Goal: Task Accomplishment & Management: Manage account settings

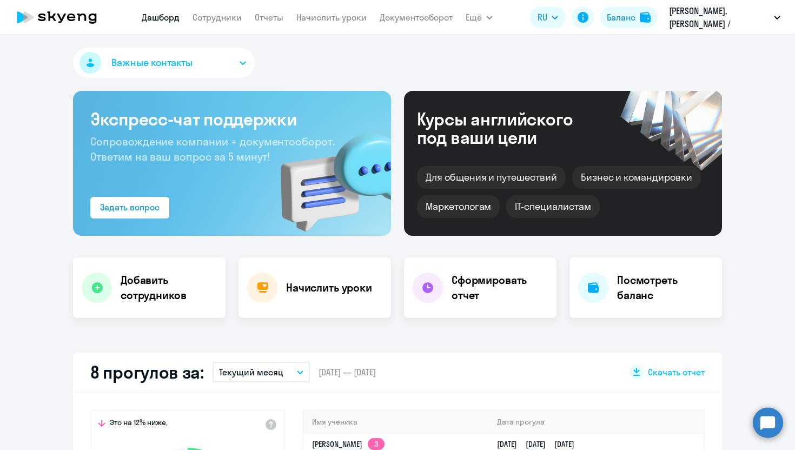
select select "30"
click at [331, 10] on nav "[PERSON_NAME] Отчеты Начислить уроки Документооборот" at bounding box center [297, 17] width 311 height 22
click at [331, 16] on link "Начислить уроки" at bounding box center [331, 17] width 70 height 11
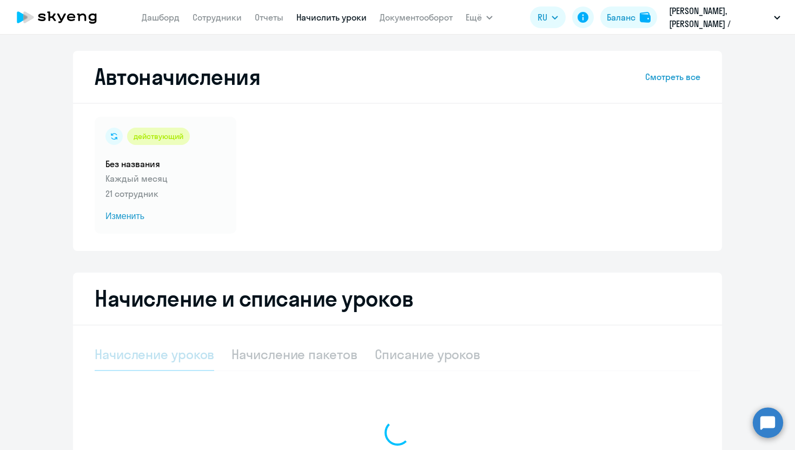
select select "10"
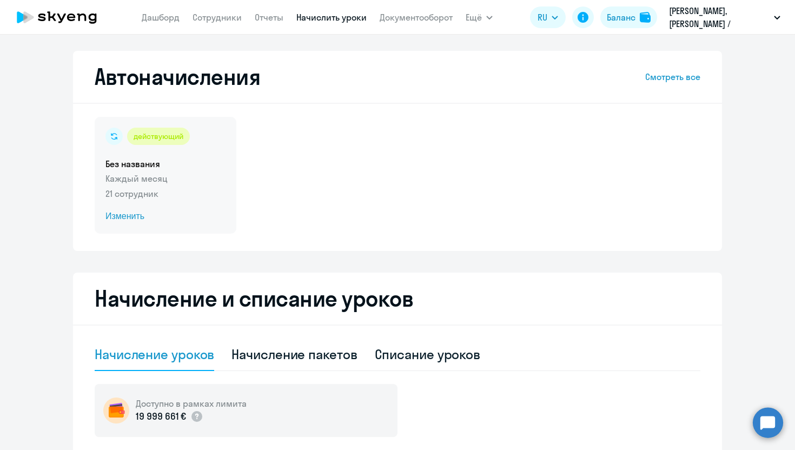
click at [121, 213] on span "Изменить" at bounding box center [165, 216] width 120 height 13
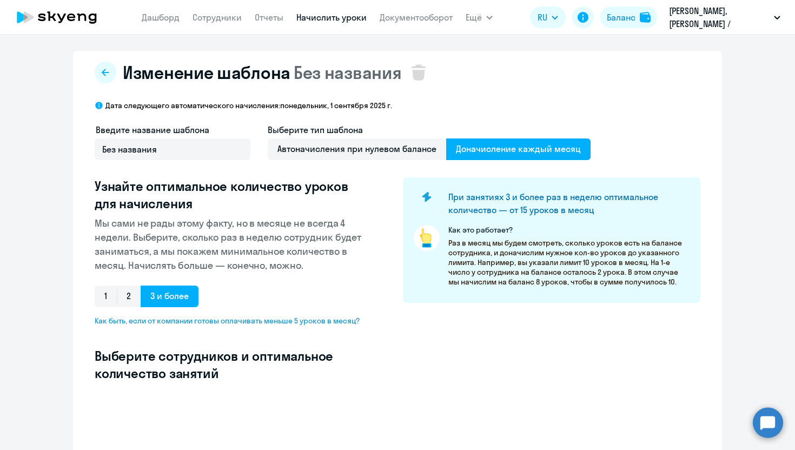
select select "10"
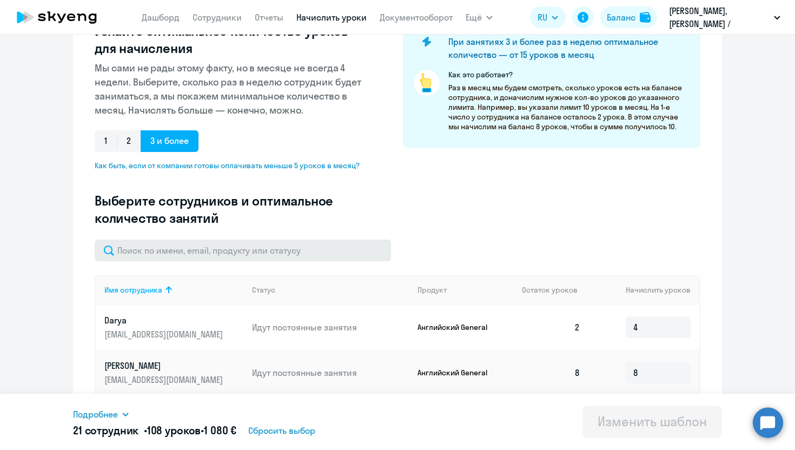
scroll to position [204, 0]
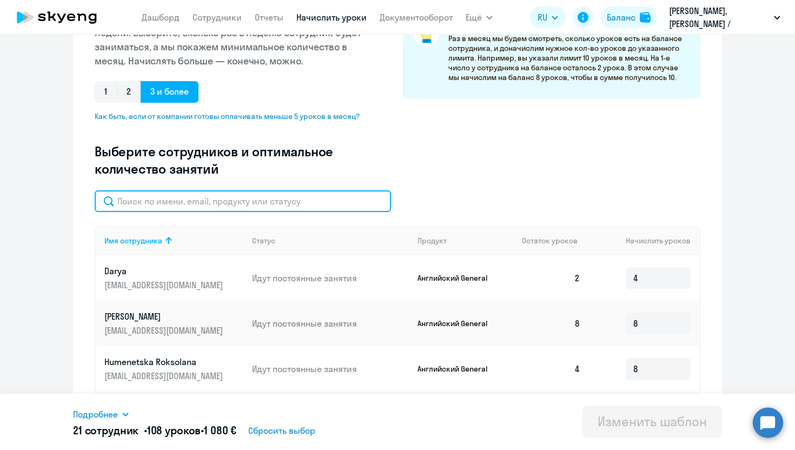
click at [207, 202] on input "text" at bounding box center [243, 201] width 296 height 22
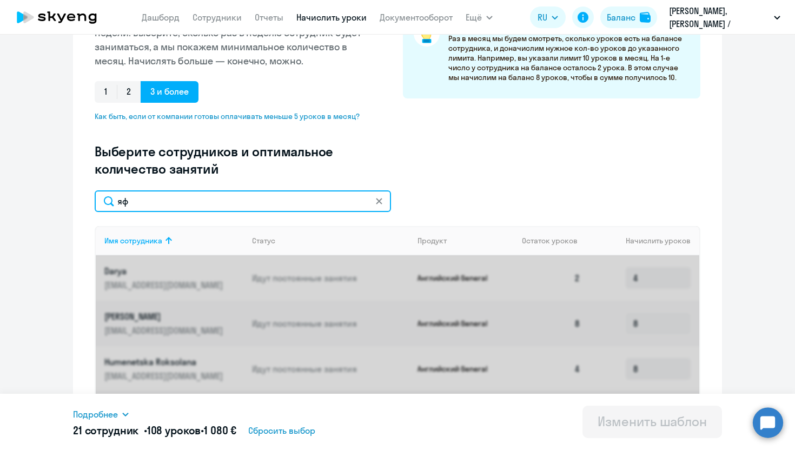
type input "я"
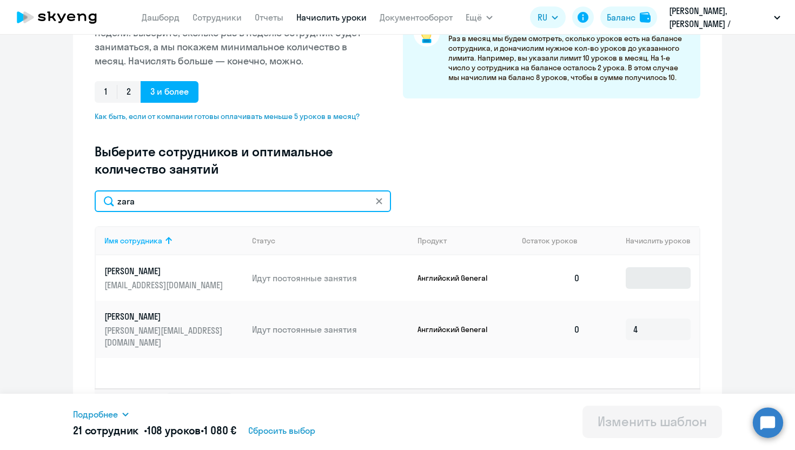
type input "zara"
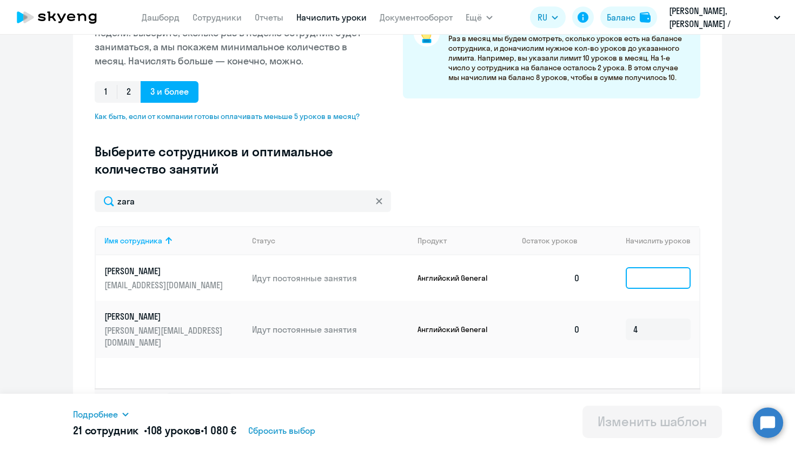
click at [656, 269] on input at bounding box center [658, 278] width 65 height 22
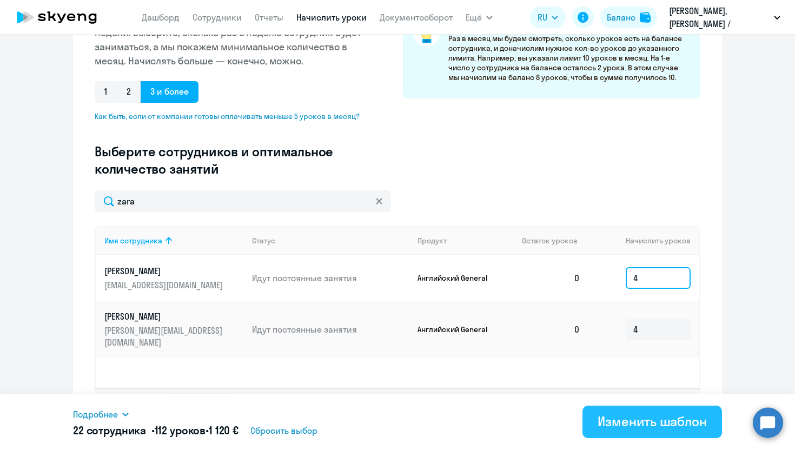
type input "4"
click at [624, 422] on div "Изменить шаблон" at bounding box center [652, 421] width 109 height 17
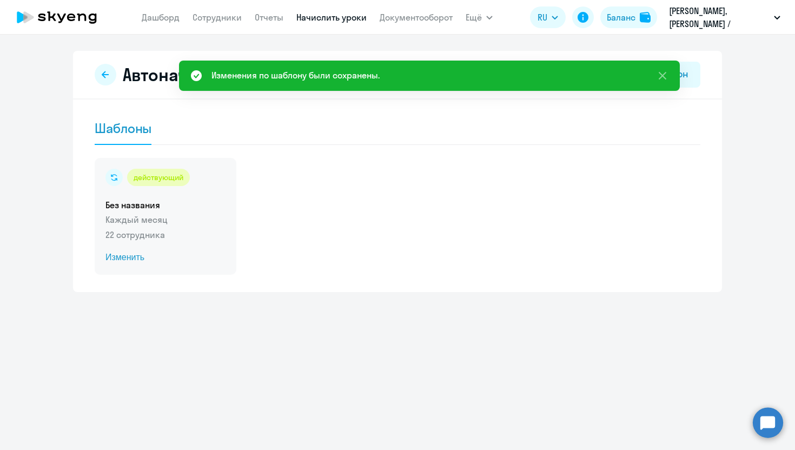
click at [127, 260] on span "Изменить" at bounding box center [165, 257] width 120 height 13
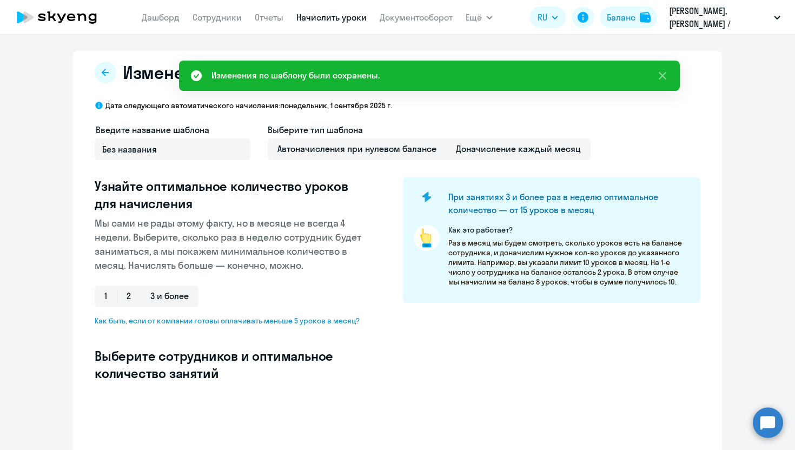
select select "10"
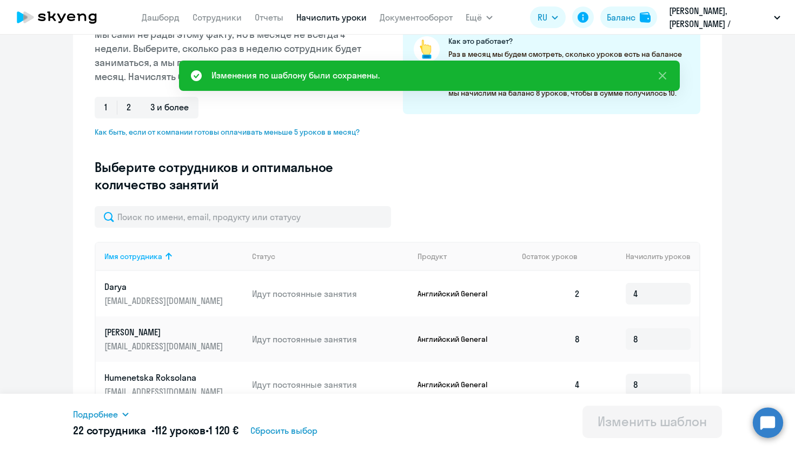
scroll to position [193, 0]
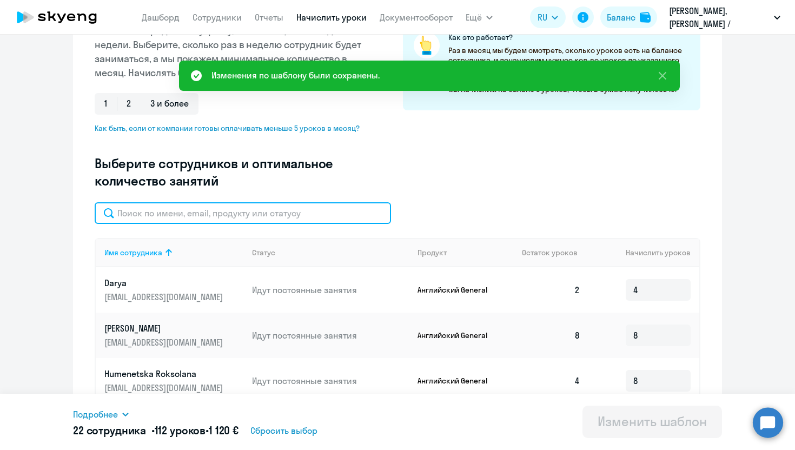
click at [190, 213] on input "text" at bounding box center [243, 213] width 296 height 22
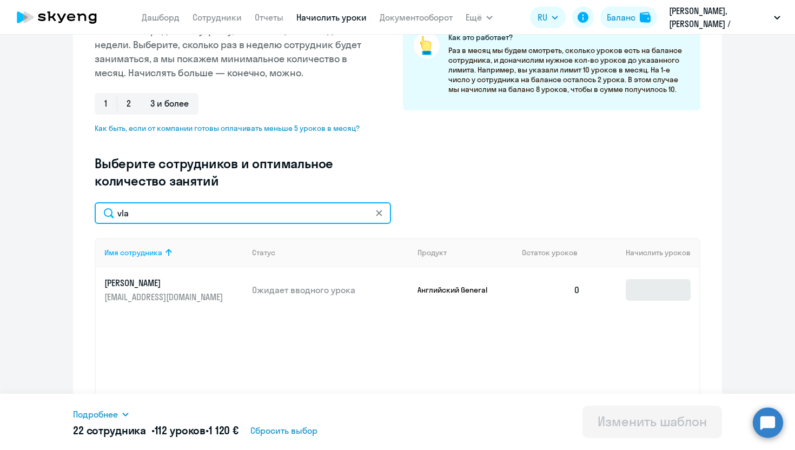
type input "vla"
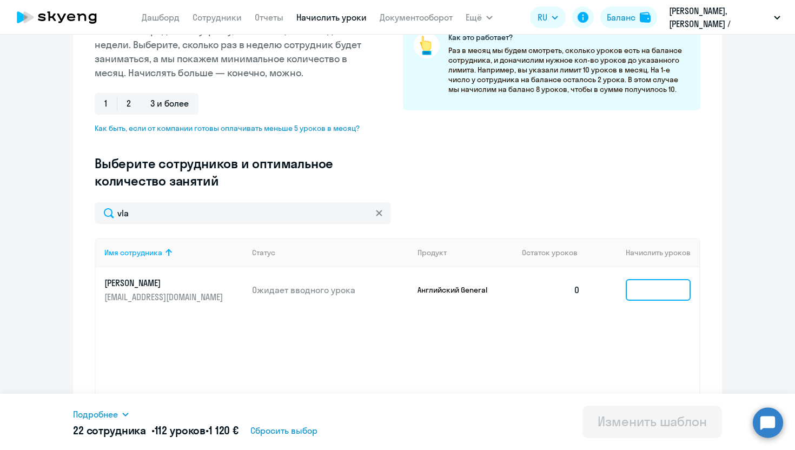
click at [651, 288] on input at bounding box center [658, 290] width 65 height 22
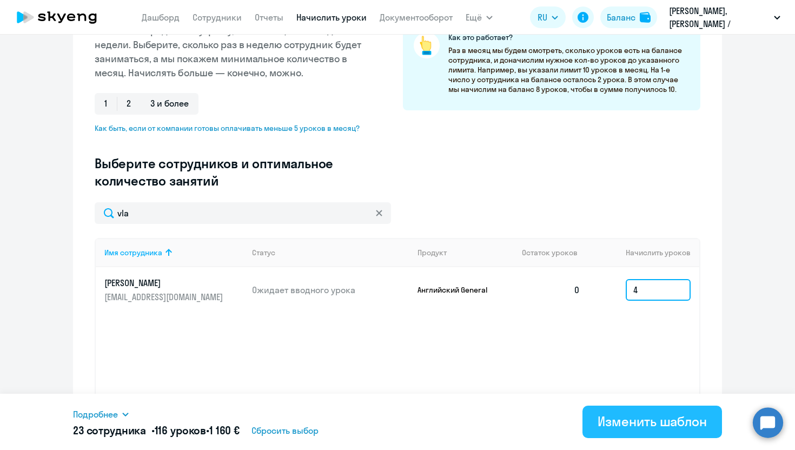
type input "4"
click at [677, 423] on div "Изменить шаблон" at bounding box center [652, 421] width 109 height 17
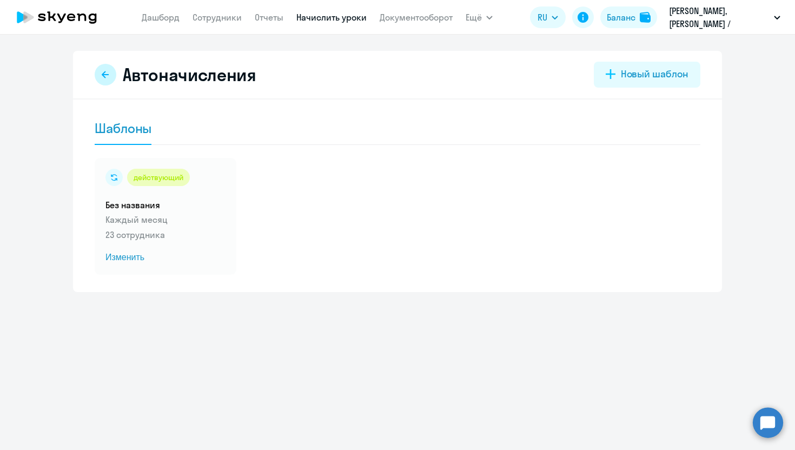
click at [109, 74] on icon at bounding box center [105, 74] width 9 height 9
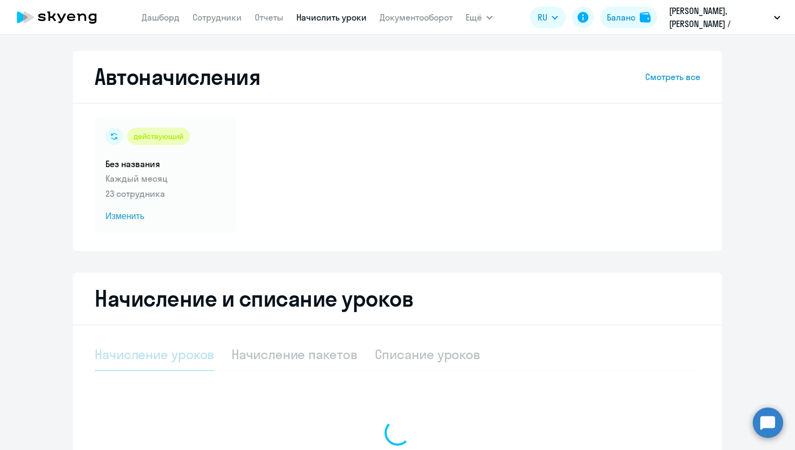
select select "10"
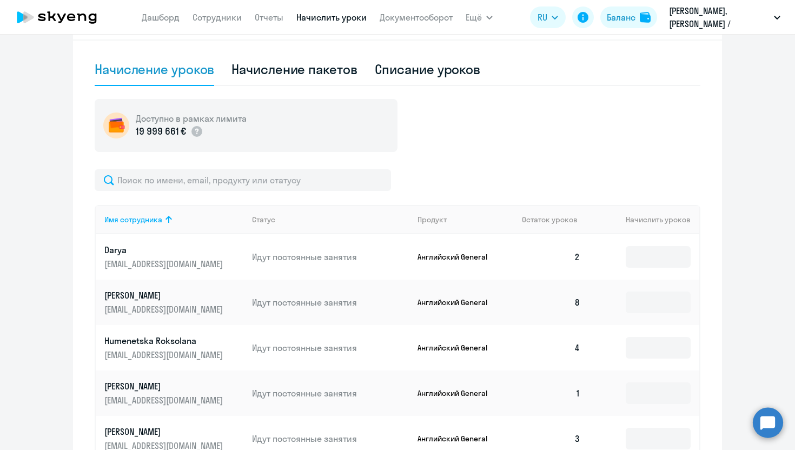
scroll to position [328, 0]
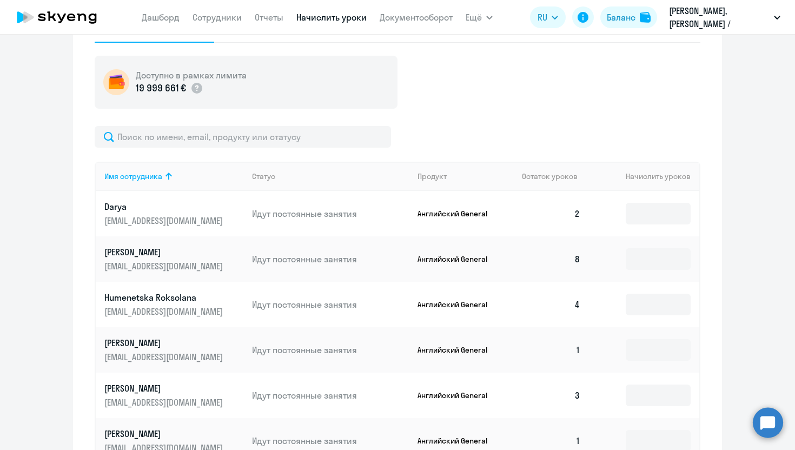
click at [267, 151] on div "Имя сотрудника Статус Продукт Остаток уроков Начислить уроков [PERSON_NAME] [PE…" at bounding box center [398, 401] width 606 height 550
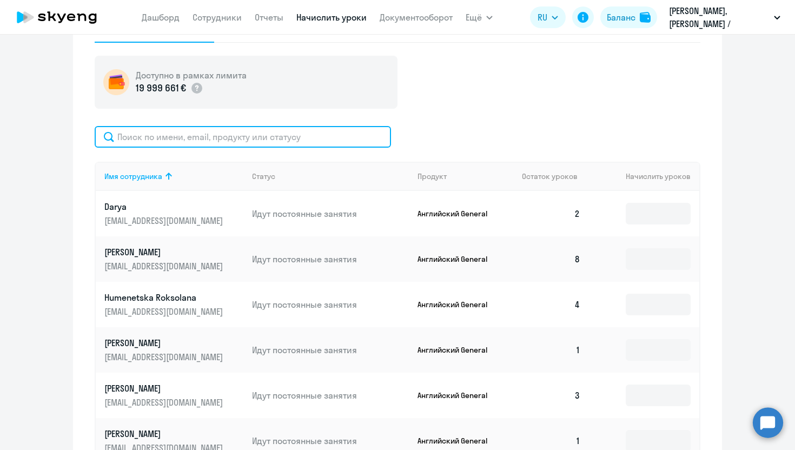
click at [267, 136] on input "text" at bounding box center [243, 137] width 296 height 22
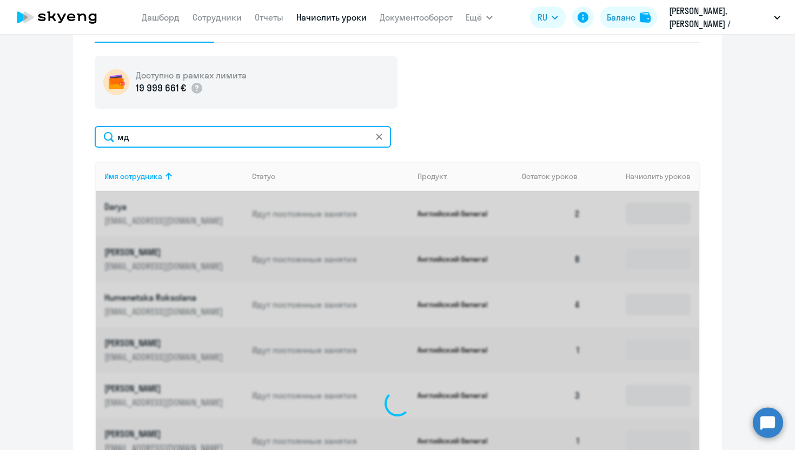
type input "м"
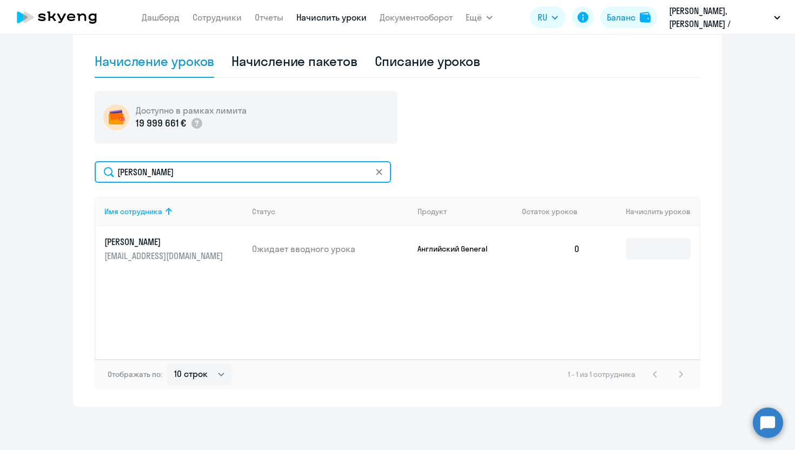
scroll to position [293, 0]
type input "[PERSON_NAME]"
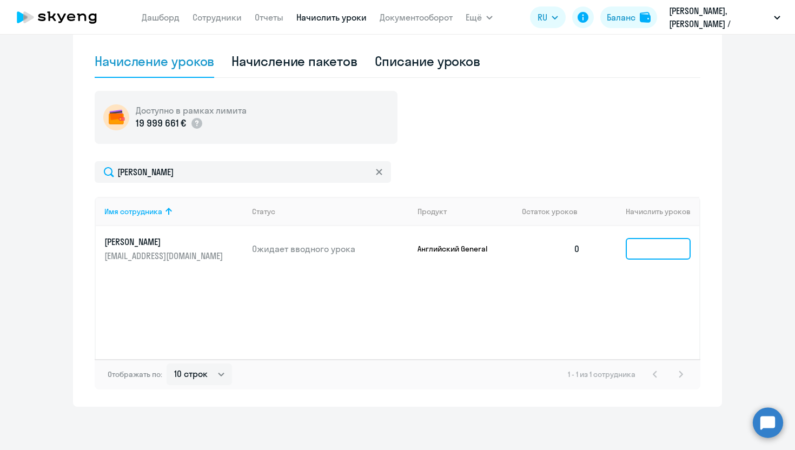
click at [681, 255] on input at bounding box center [658, 249] width 65 height 22
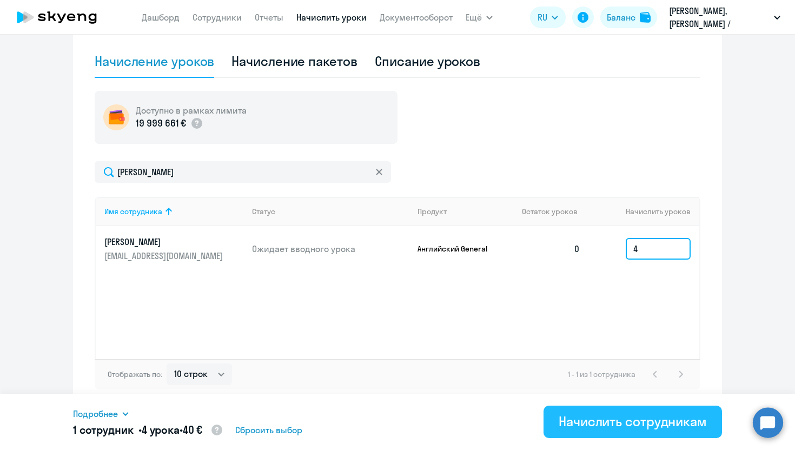
type input "4"
click at [620, 427] on div "Начислить сотрудникам" at bounding box center [633, 421] width 148 height 17
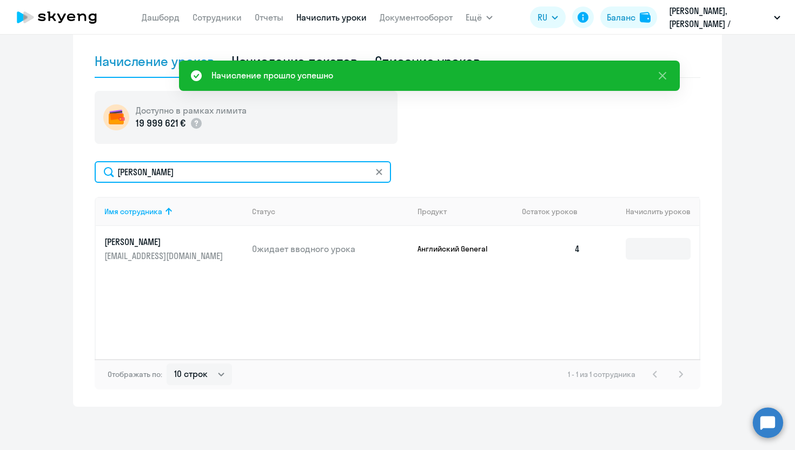
click at [209, 177] on input "[PERSON_NAME]" at bounding box center [243, 172] width 296 height 22
type input "v"
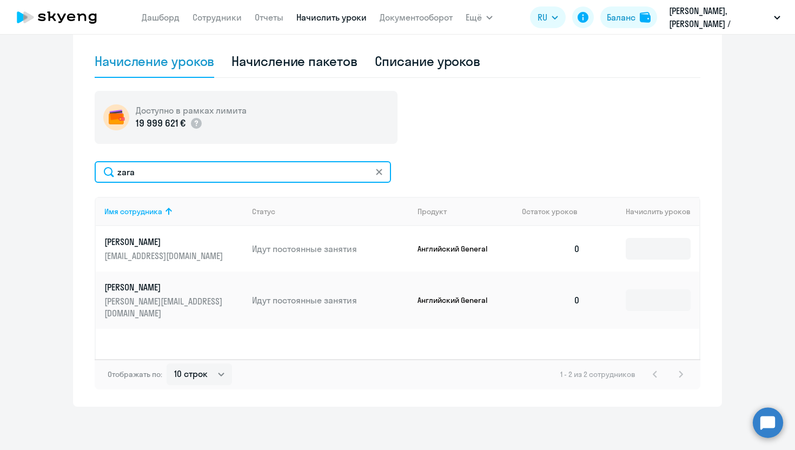
type input "zara"
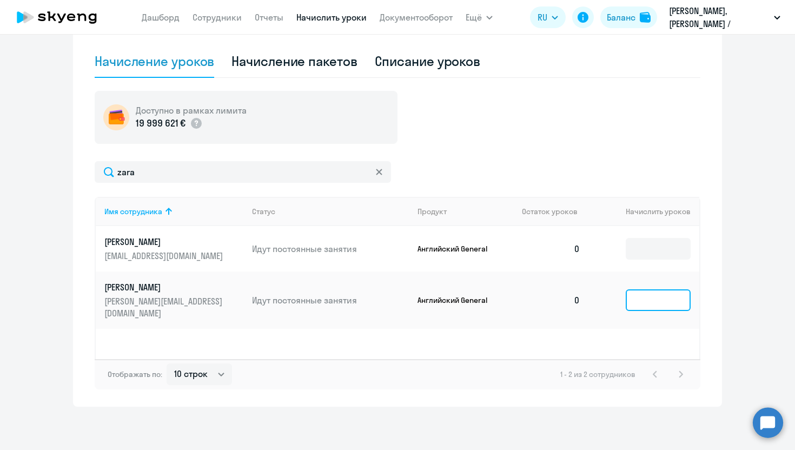
click at [636, 294] on input at bounding box center [658, 300] width 65 height 22
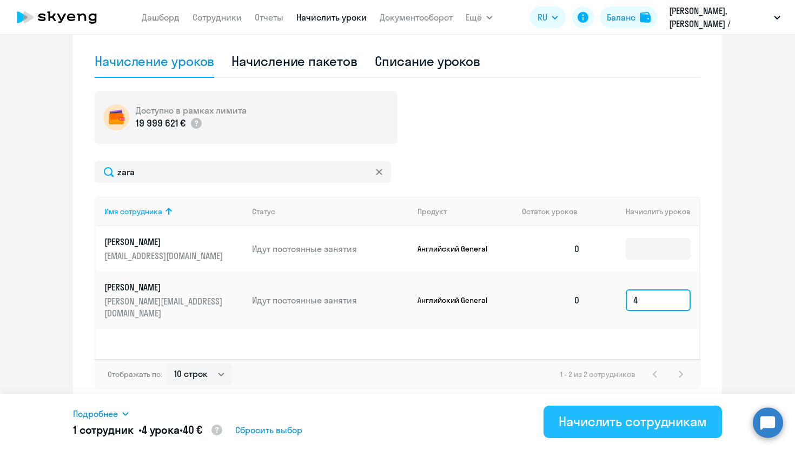
type input "4"
click at [612, 420] on div "Начислить сотрудникам" at bounding box center [633, 421] width 148 height 17
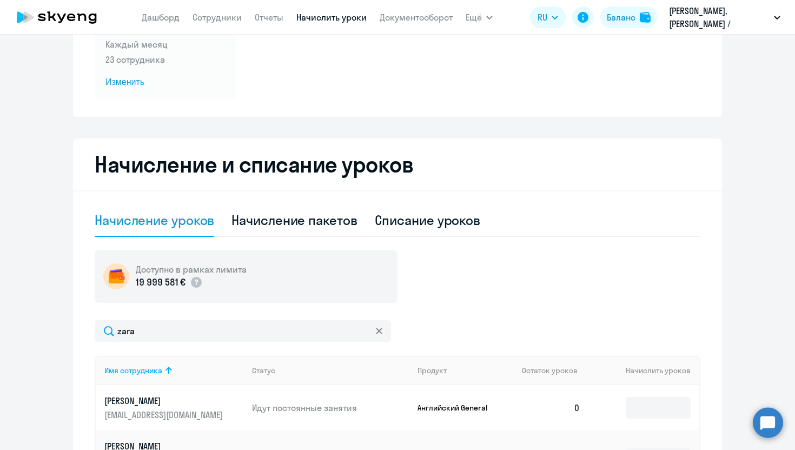
scroll to position [127, 0]
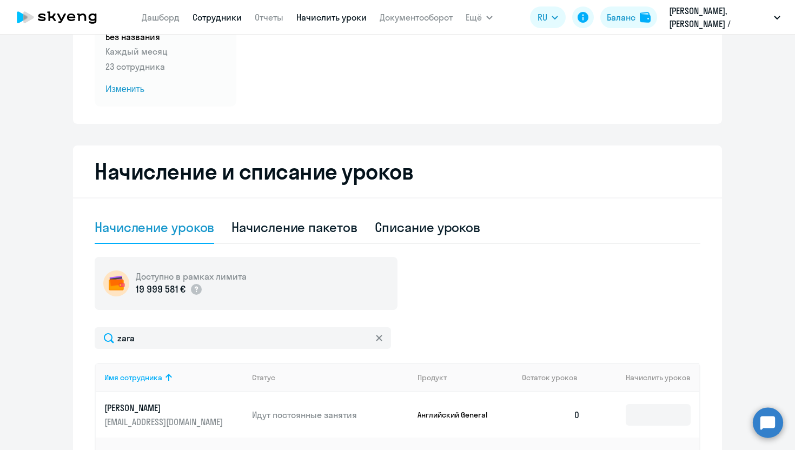
click at [200, 18] on link "Сотрудники" at bounding box center [217, 17] width 49 height 11
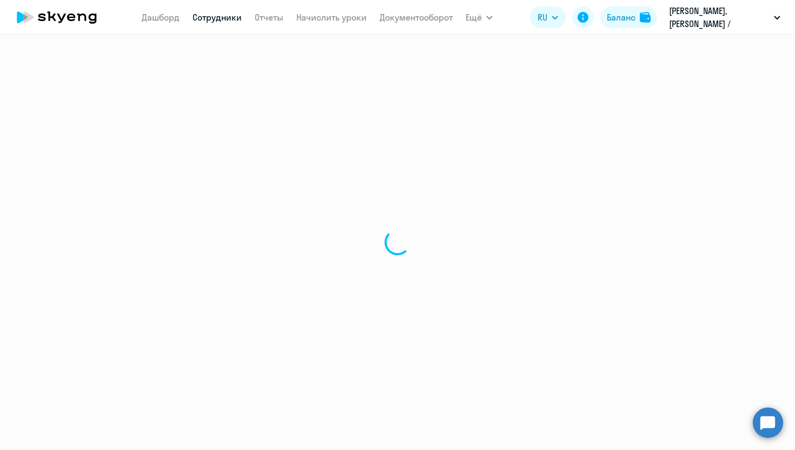
select select "30"
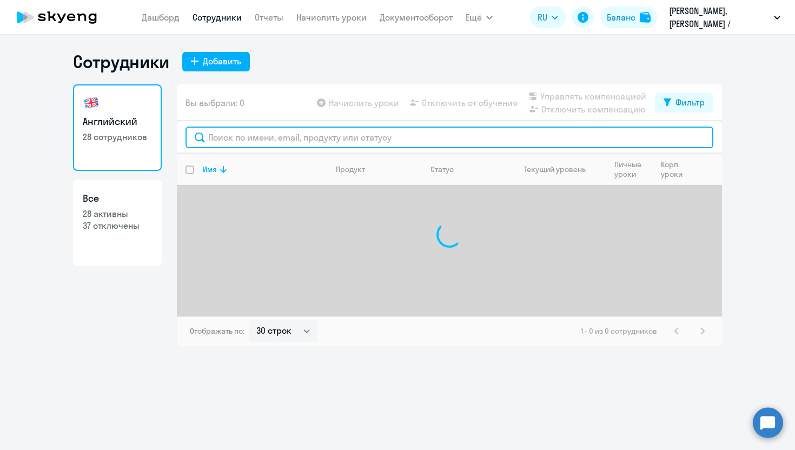
click at [271, 136] on input "text" at bounding box center [450, 138] width 528 height 22
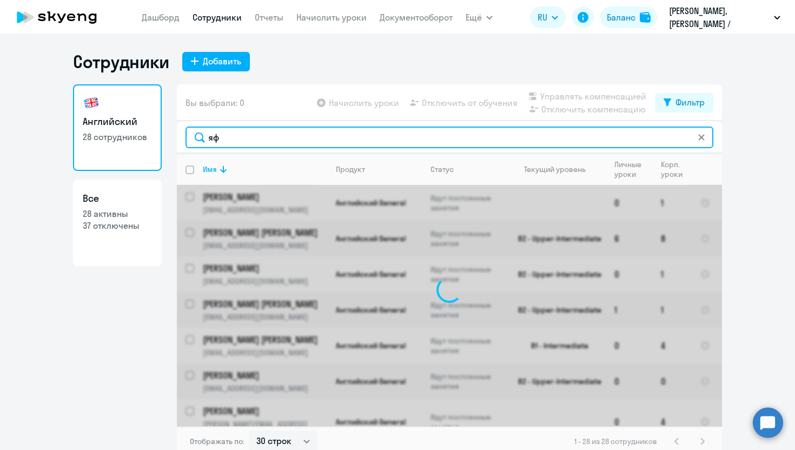
type input "я"
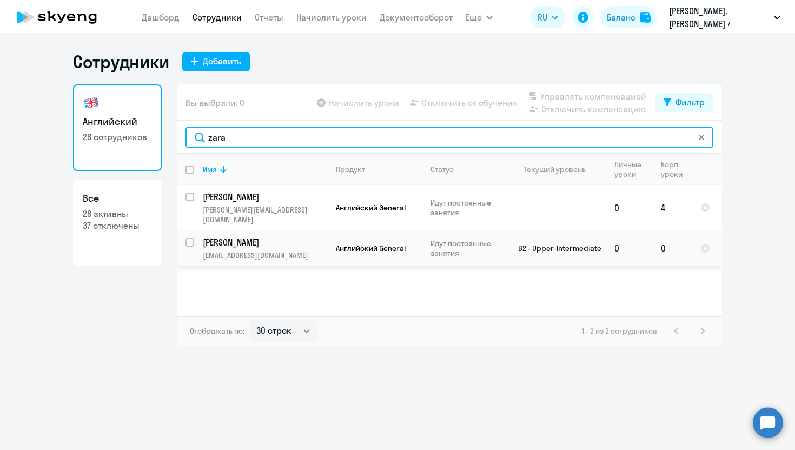
type input "zara"
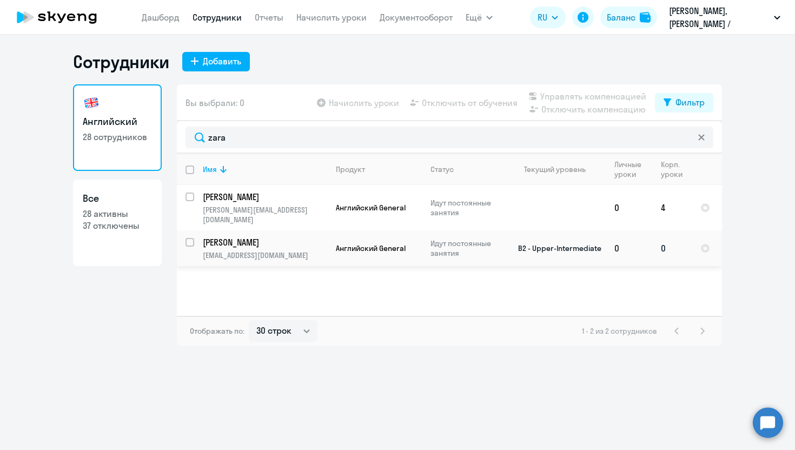
click at [190, 229] on div at bounding box center [190, 242] width 26 height 26
checkbox input "true"
click at [464, 94] on div "Начислить уроки Отключить от обучения Управлять компенсацией Отключить компенса…" at bounding box center [485, 103] width 340 height 26
click at [463, 99] on span "Отключить от обучения" at bounding box center [470, 102] width 96 height 13
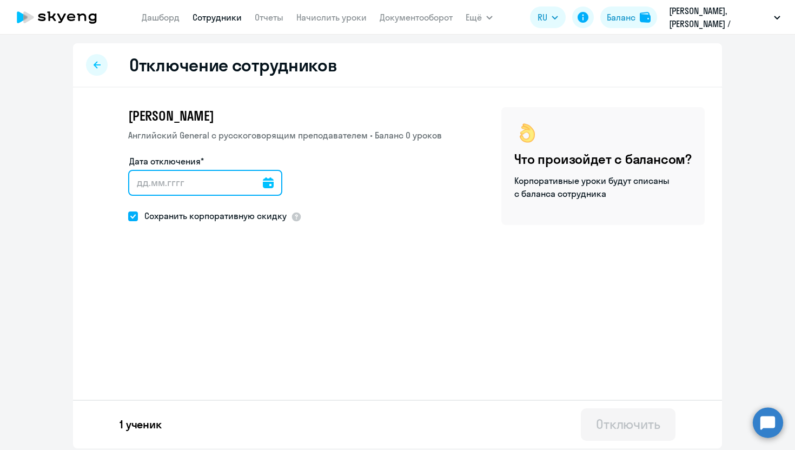
click at [148, 181] on input "Дата отключения*" at bounding box center [205, 183] width 154 height 26
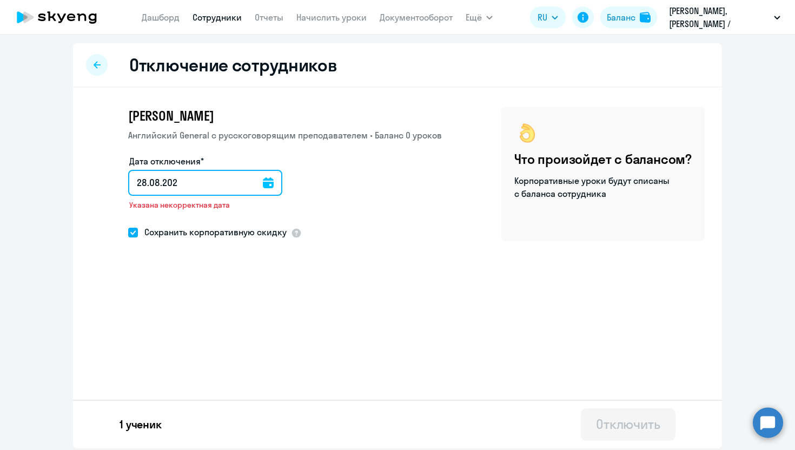
type input "[DATE]"
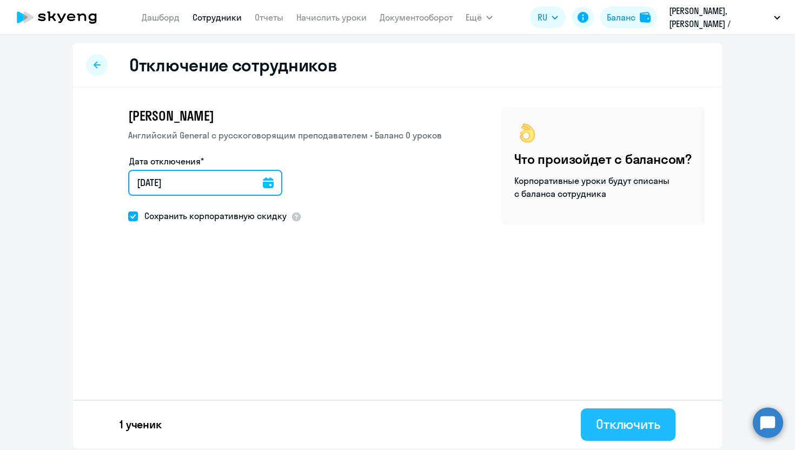
type input "[DATE]"
click at [619, 425] on div "Отключить" at bounding box center [628, 423] width 64 height 17
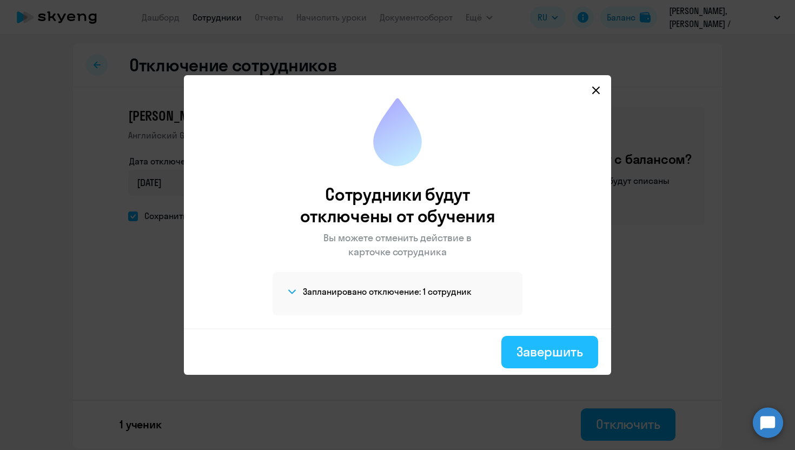
click at [527, 345] on div "Завершить" at bounding box center [550, 351] width 67 height 17
select select "30"
